Goal: Task Accomplishment & Management: Use online tool/utility

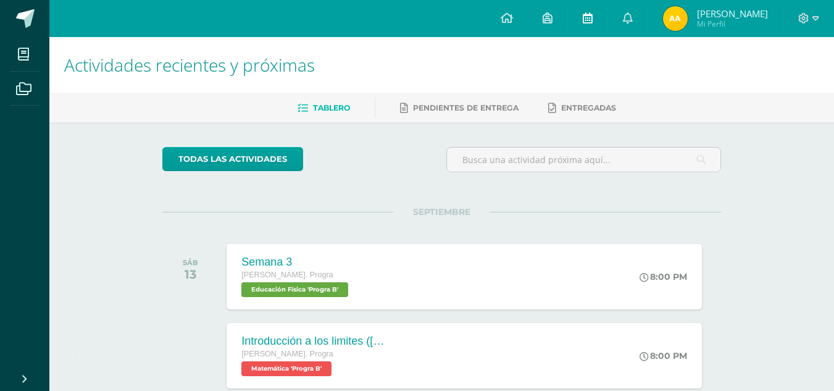
click at [574, 9] on link at bounding box center [588, 18] width 40 height 37
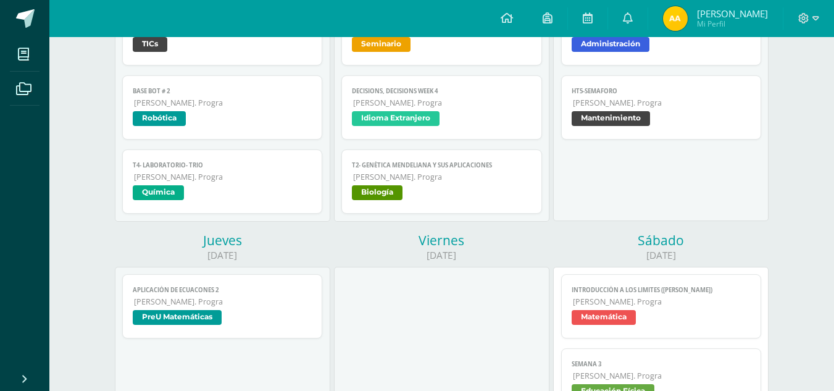
scroll to position [246, 0]
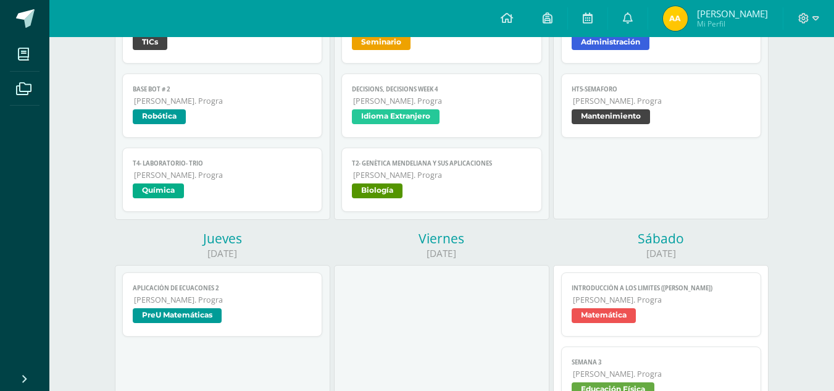
click at [253, 311] on span "PreU Matemáticas" at bounding box center [223, 317] width 180 height 18
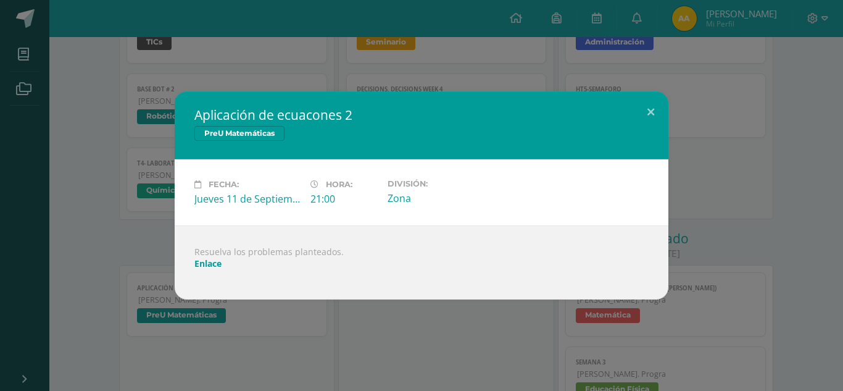
click at [215, 260] on link "Enlace" at bounding box center [207, 263] width 27 height 12
click at [648, 101] on button at bounding box center [650, 112] width 35 height 42
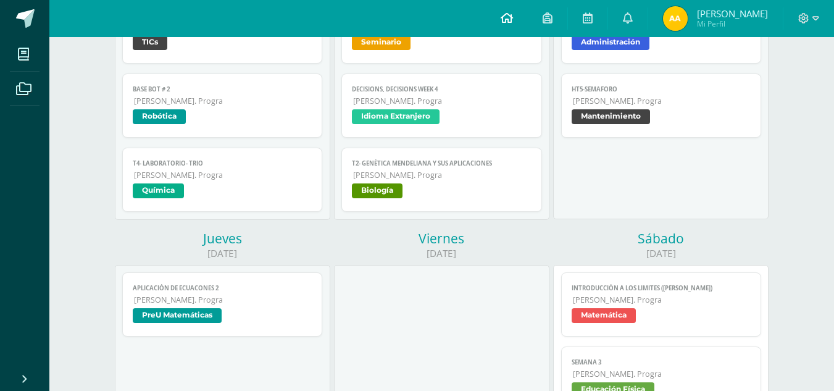
click at [507, 7] on link at bounding box center [507, 18] width 42 height 37
